Goal: Find specific page/section: Find specific page/section

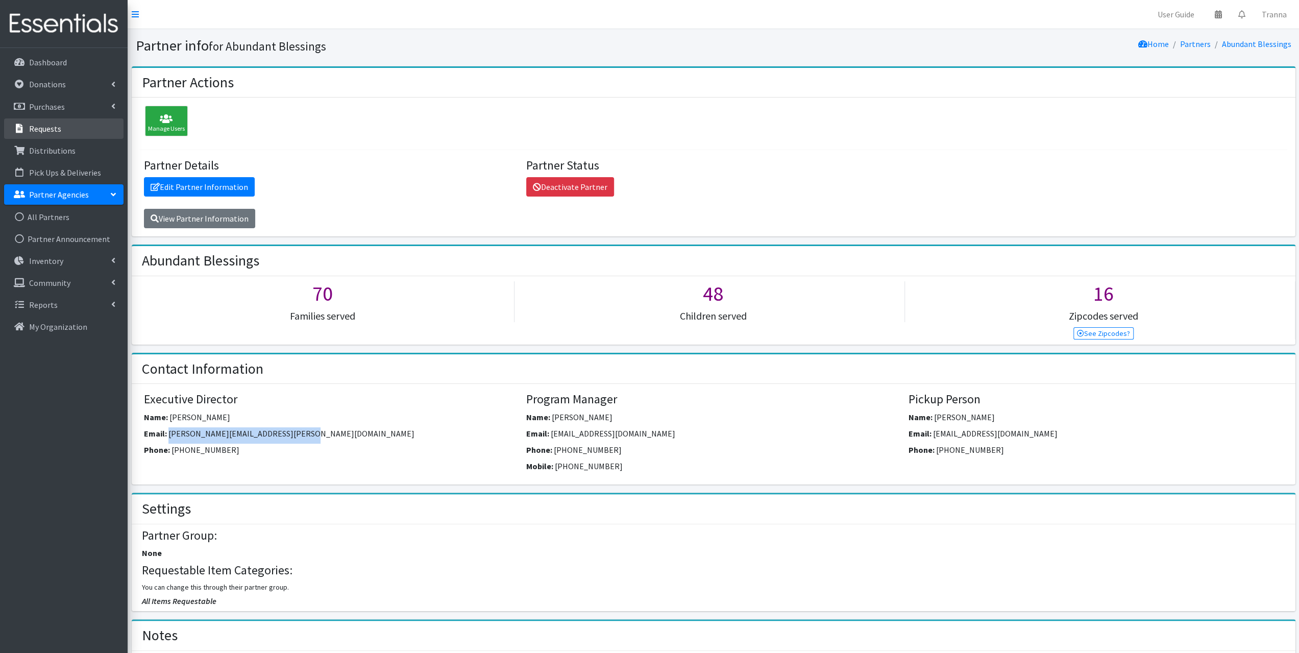
click at [43, 129] on p "Requests" at bounding box center [45, 129] width 32 height 10
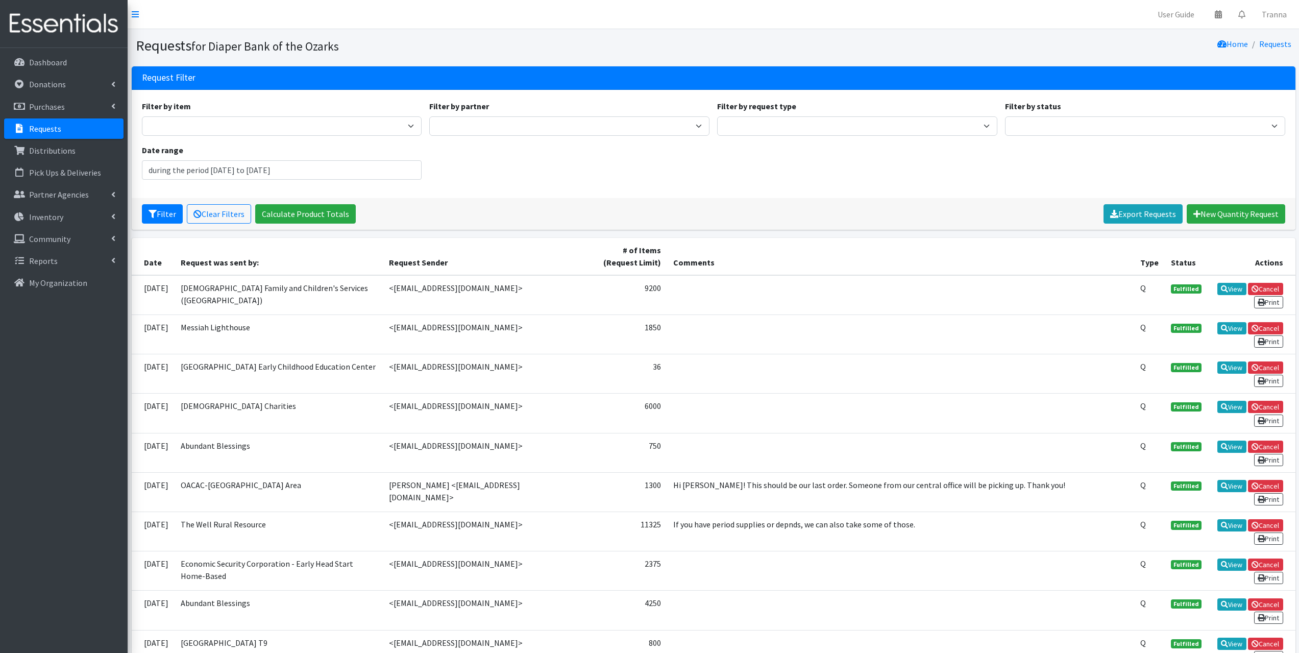
type input "[DATE] - [DATE]"
click at [53, 192] on p "Partner Agencies" at bounding box center [59, 194] width 60 height 10
click at [51, 216] on link "All Partners" at bounding box center [63, 217] width 119 height 20
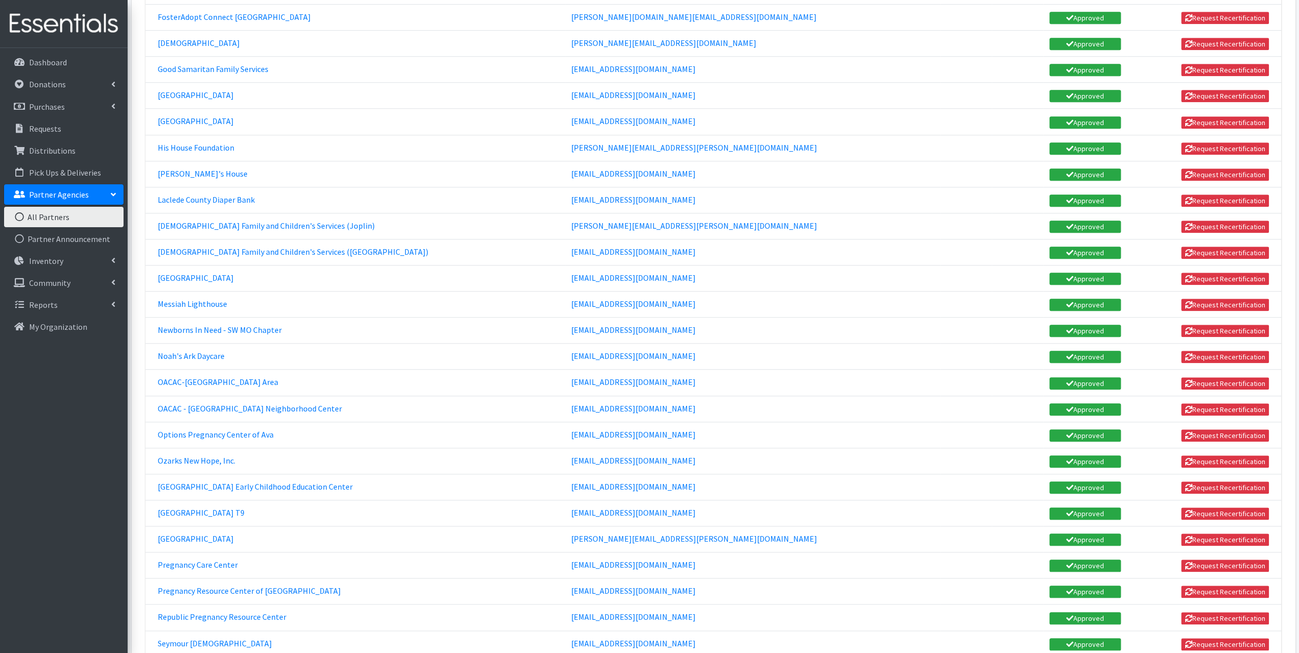
scroll to position [766, 0]
click at [203, 376] on link "OACAC-[GEOGRAPHIC_DATA] Area" at bounding box center [218, 381] width 120 height 10
click at [205, 298] on link "Messiah Lighthouse" at bounding box center [192, 303] width 69 height 10
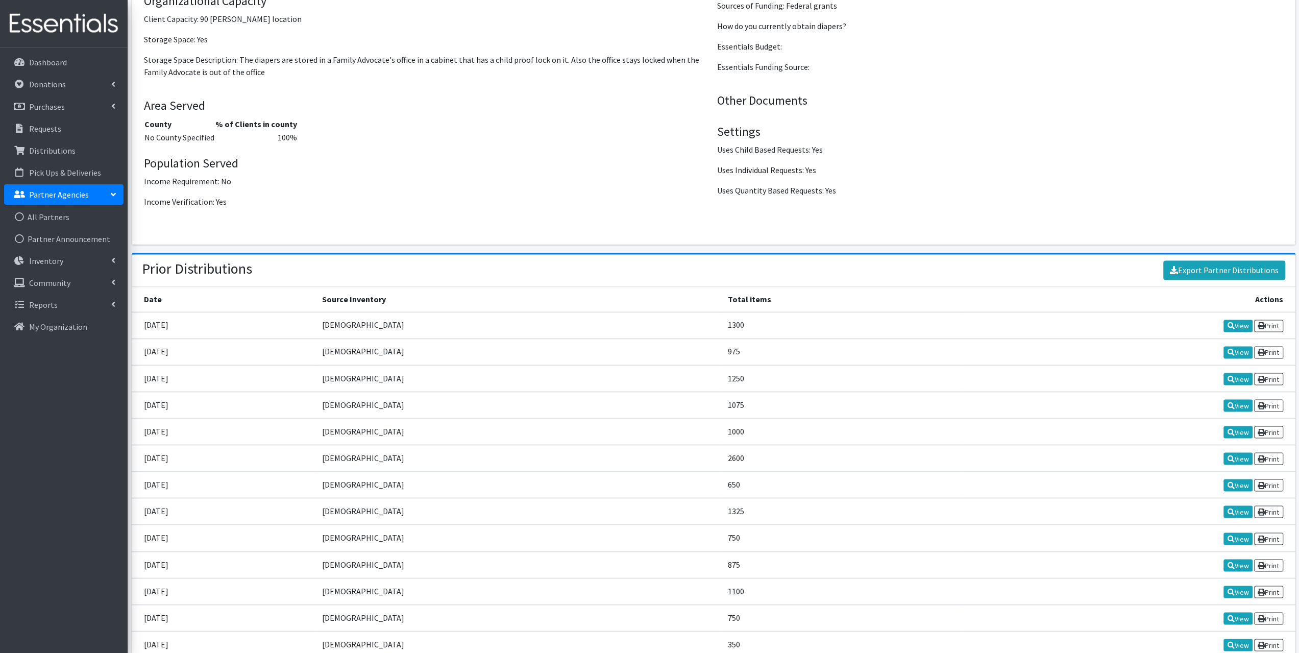
scroll to position [1582, 0]
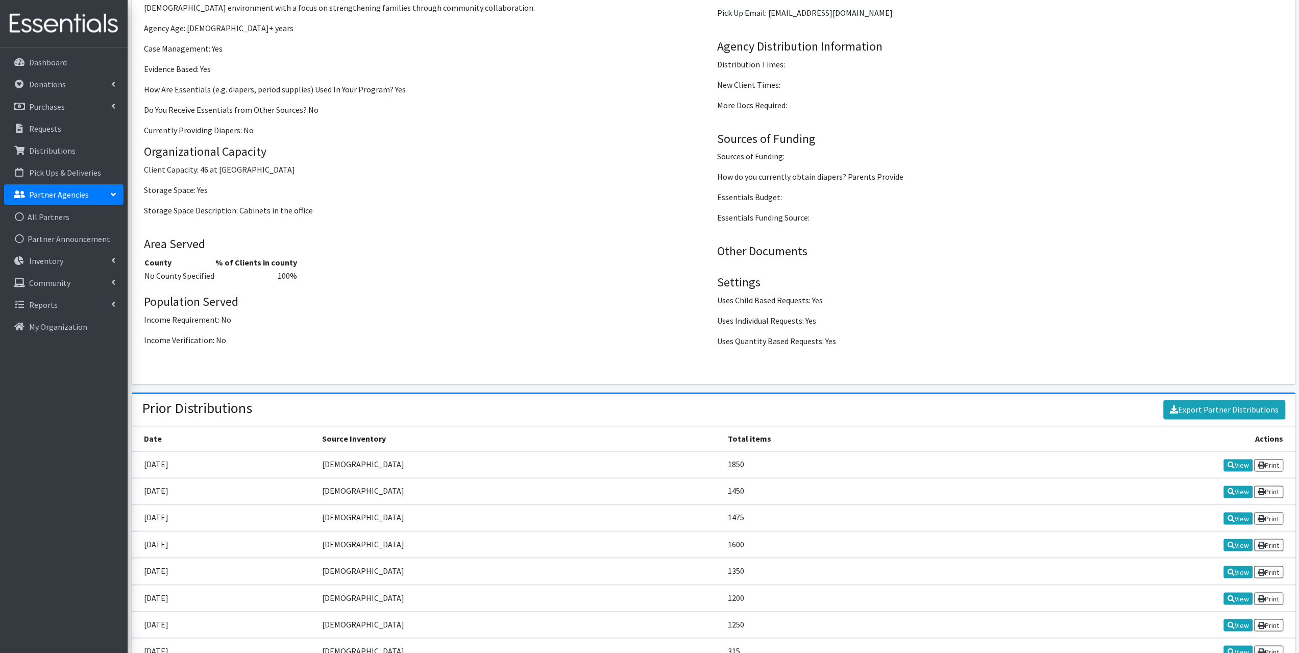
scroll to position [1480, 0]
